Goal: Information Seeking & Learning: Understand process/instructions

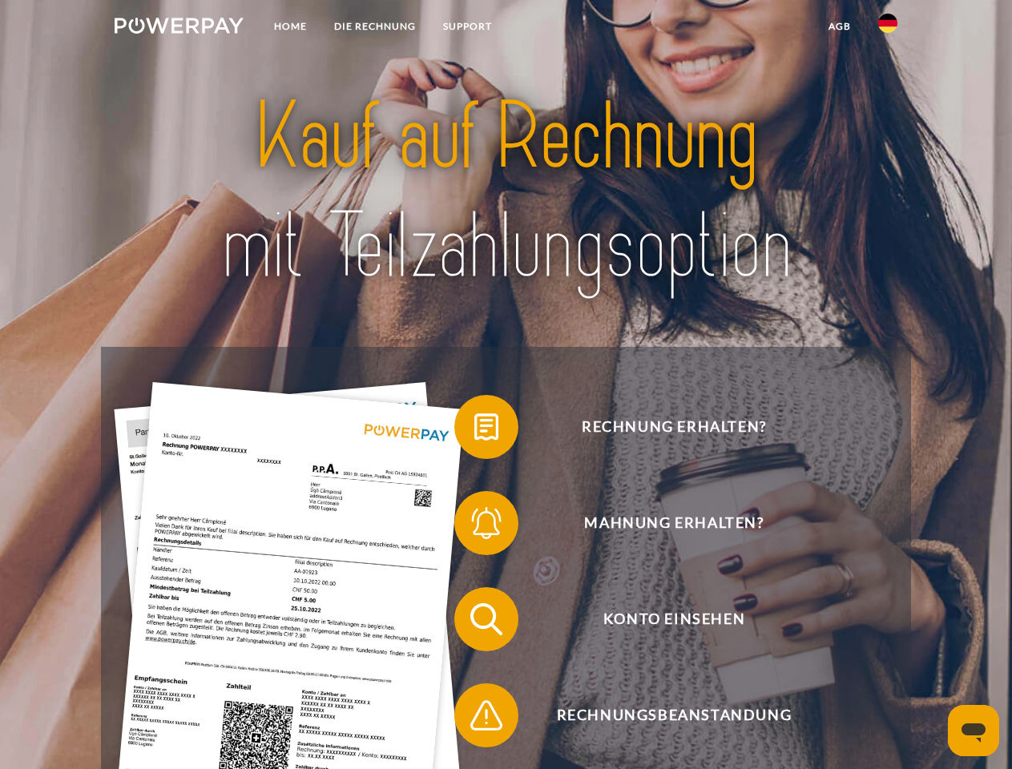
click at [179, 28] on img at bounding box center [179, 26] width 129 height 16
click at [888, 28] on img at bounding box center [887, 23] width 19 height 19
click at [839, 26] on link "agb" at bounding box center [840, 26] width 50 height 29
click at [474, 430] on span at bounding box center [462, 427] width 80 height 80
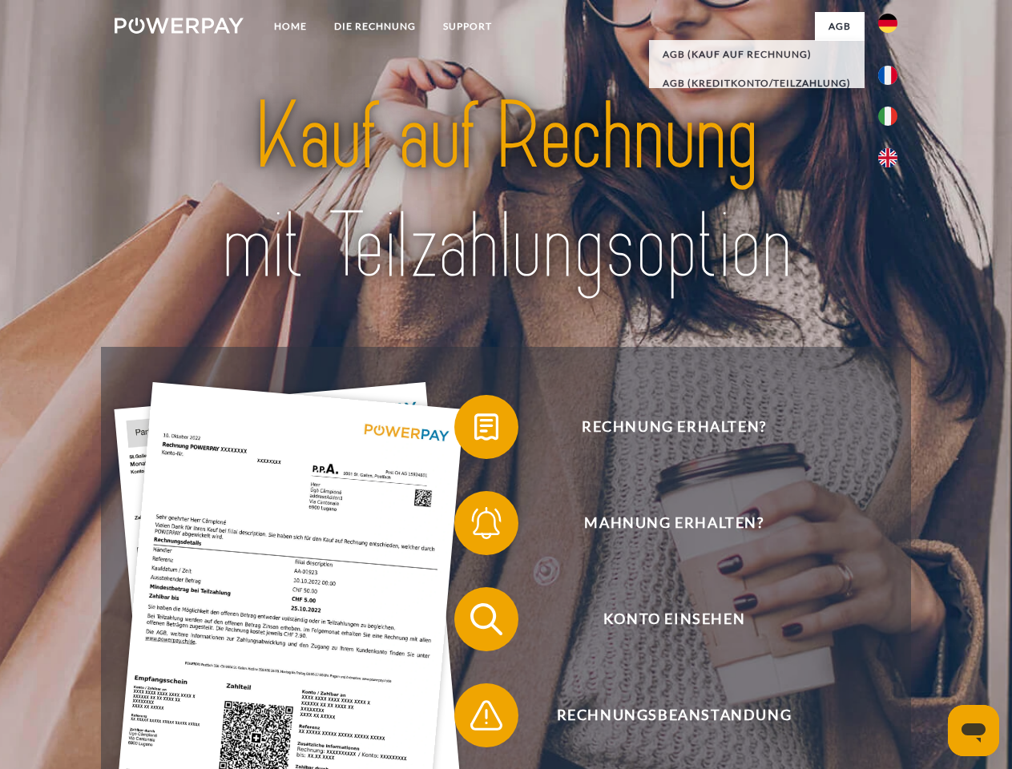
click at [474, 526] on span at bounding box center [462, 523] width 80 height 80
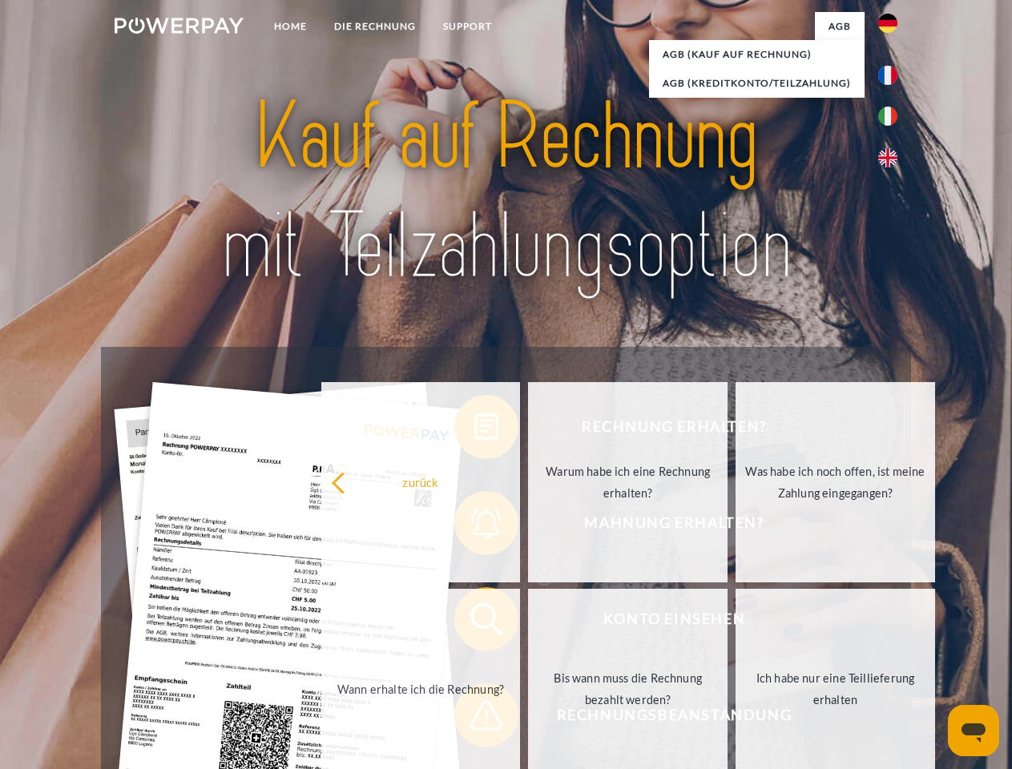
click at [528, 623] on link "Bis wann muss die Rechnung bezahlt werden?" at bounding box center [628, 689] width 200 height 200
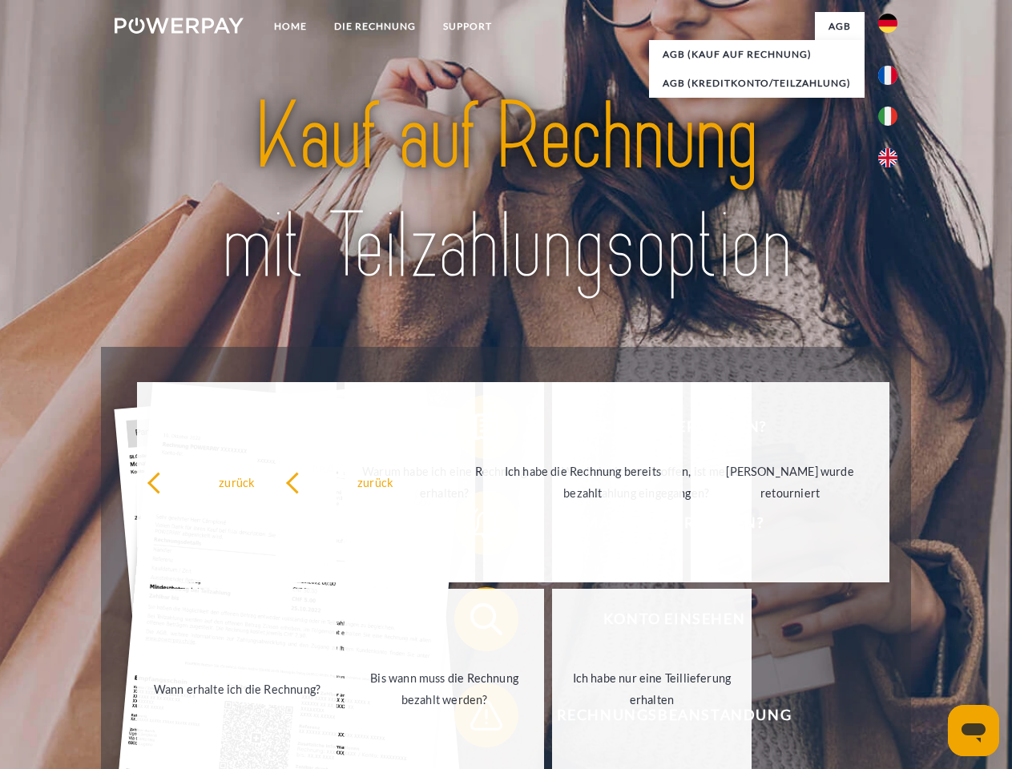
click at [474, 719] on span at bounding box center [462, 716] width 80 height 80
